Goal: Find specific page/section: Find specific page/section

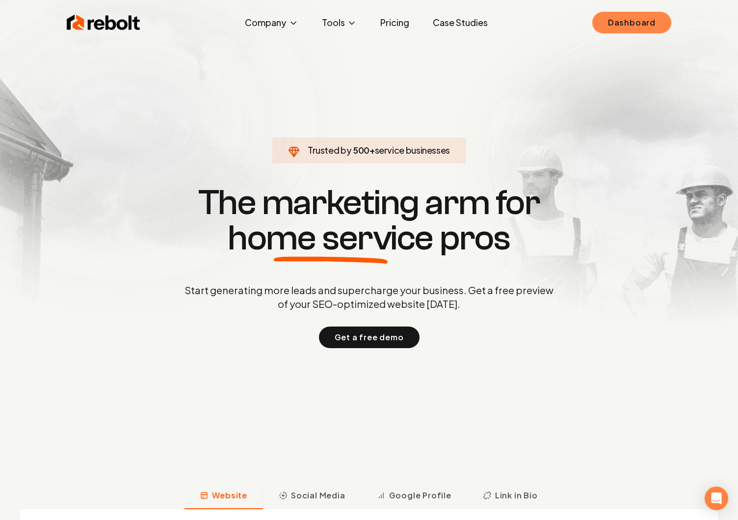
click at [630, 19] on link "Dashboard" at bounding box center [631, 23] width 79 height 22
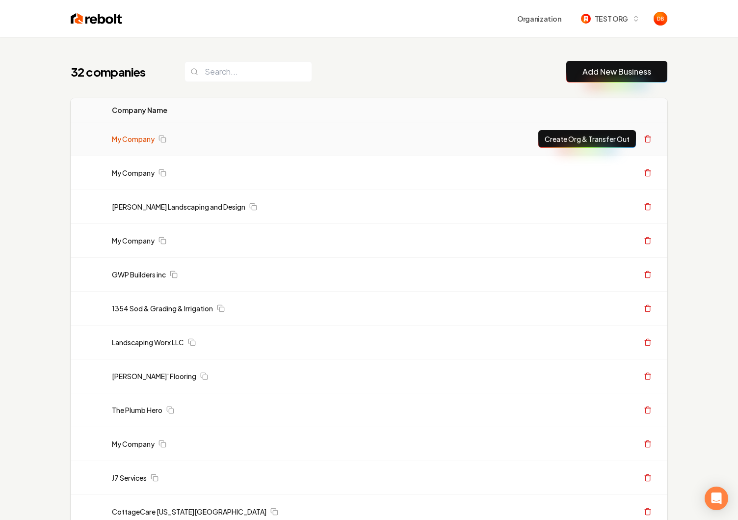
click at [132, 135] on link "My Company" at bounding box center [133, 139] width 43 height 10
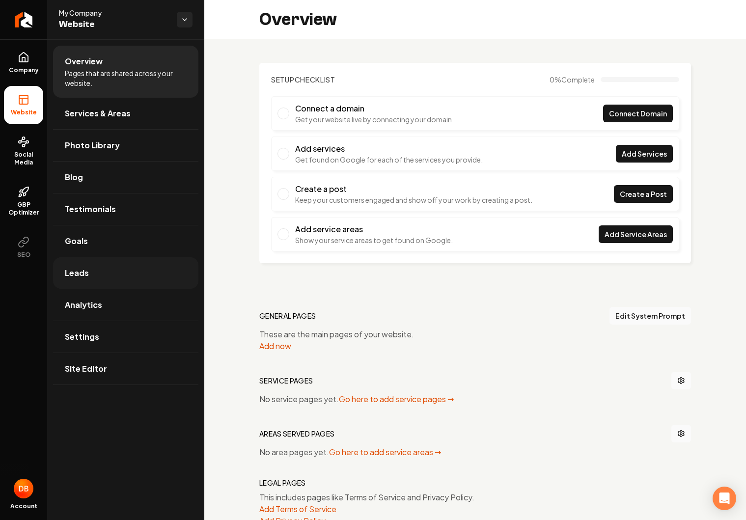
click at [94, 276] on link "Leads" at bounding box center [125, 272] width 145 height 31
